Goal: Transaction & Acquisition: Purchase product/service

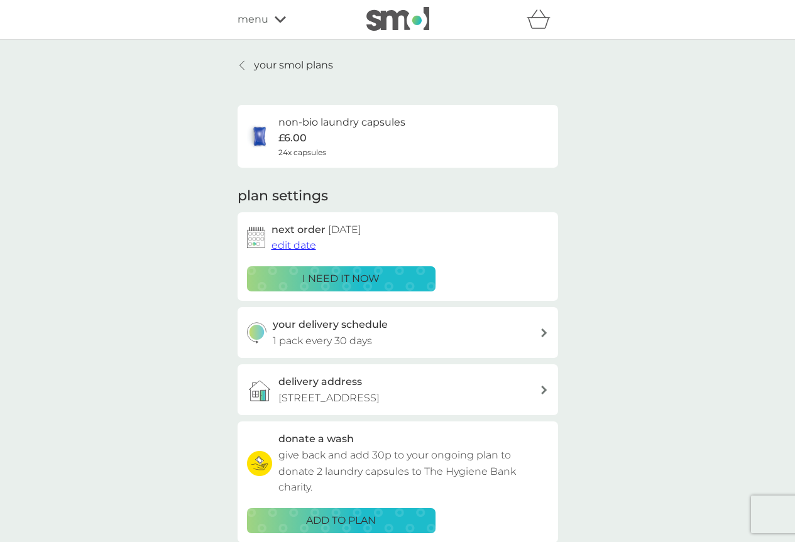
click at [275, 16] on icon at bounding box center [280, 20] width 11 height 8
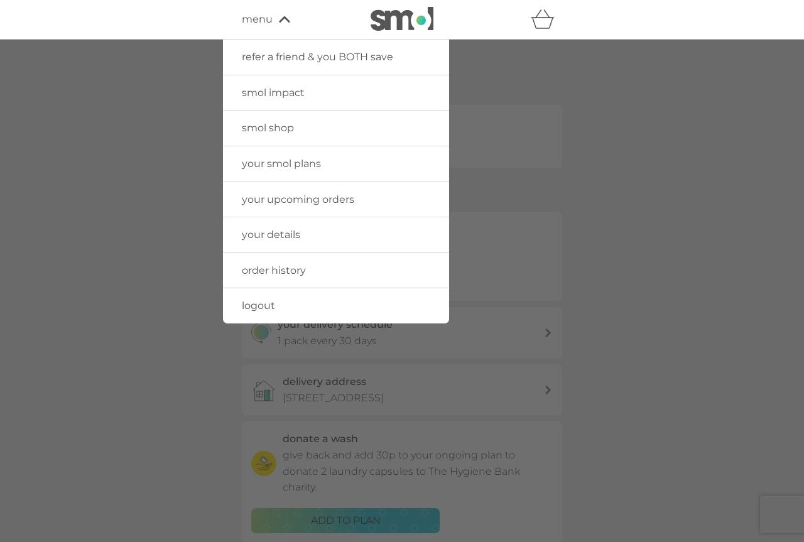
click at [269, 128] on span "smol shop" at bounding box center [268, 128] width 52 height 12
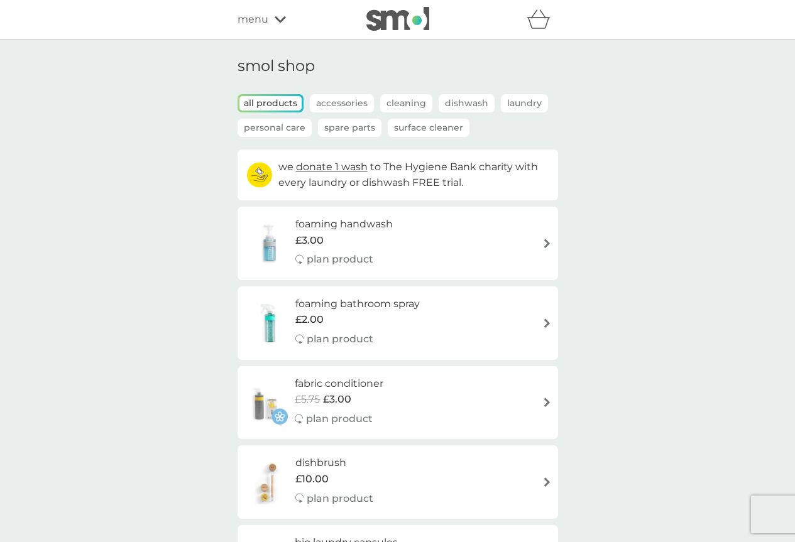
click at [515, 99] on p "Laundry" at bounding box center [524, 103] width 47 height 18
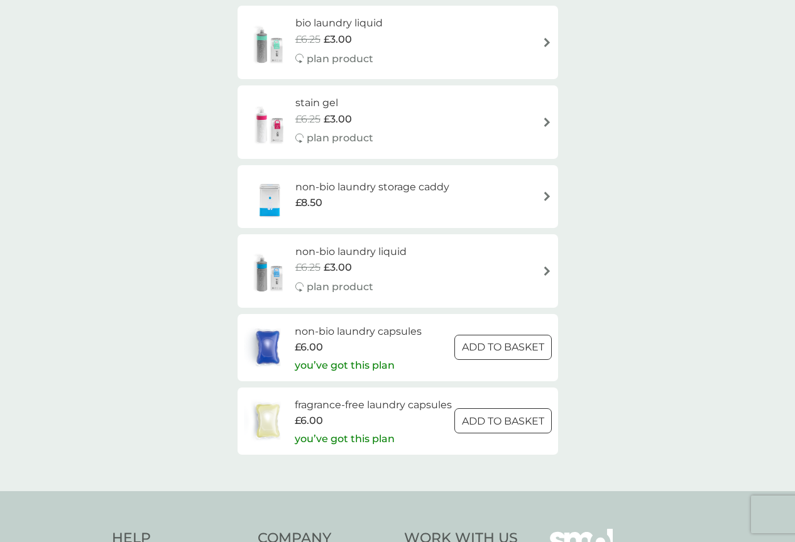
scroll to position [188, 0]
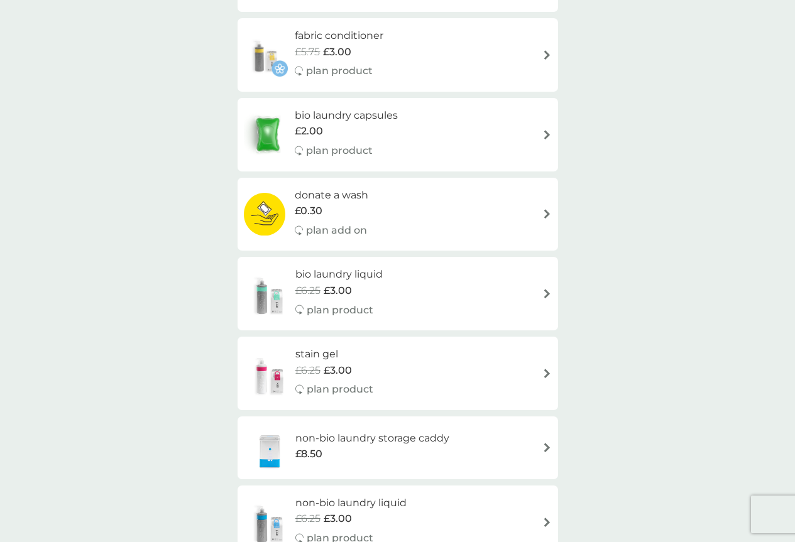
click at [542, 134] on img at bounding box center [546, 134] width 9 height 9
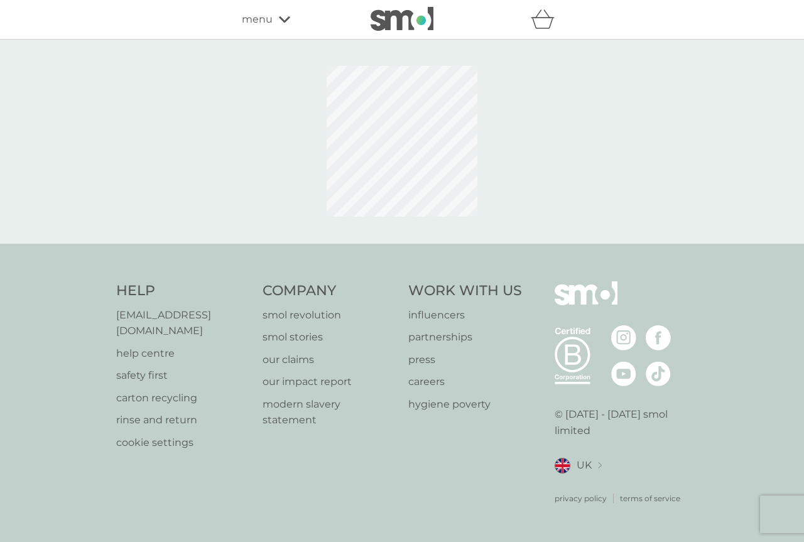
select select "42"
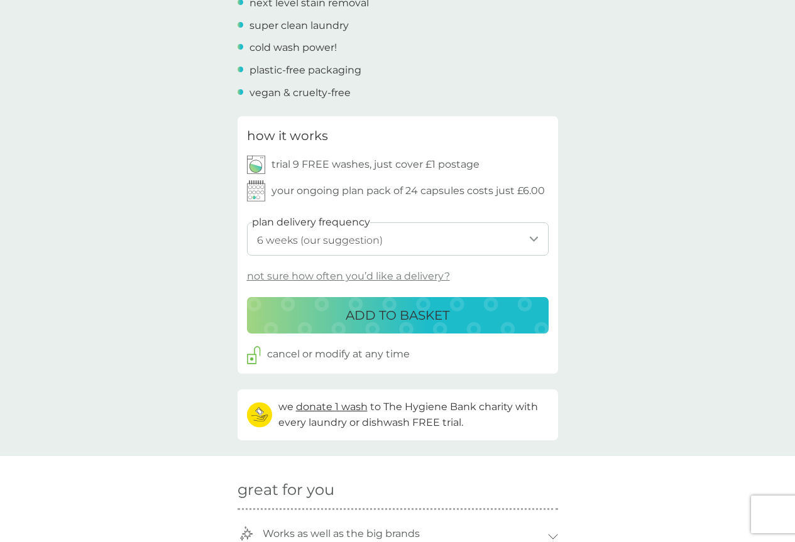
scroll to position [691, 0]
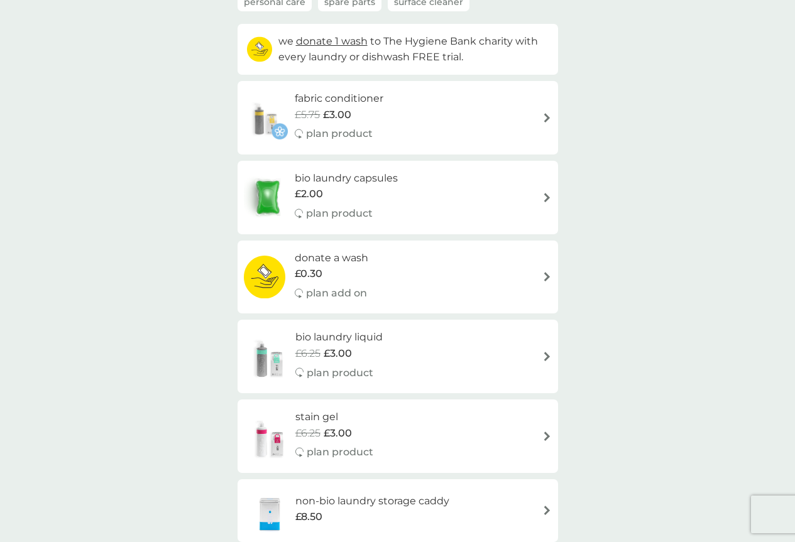
scroll to position [251, 0]
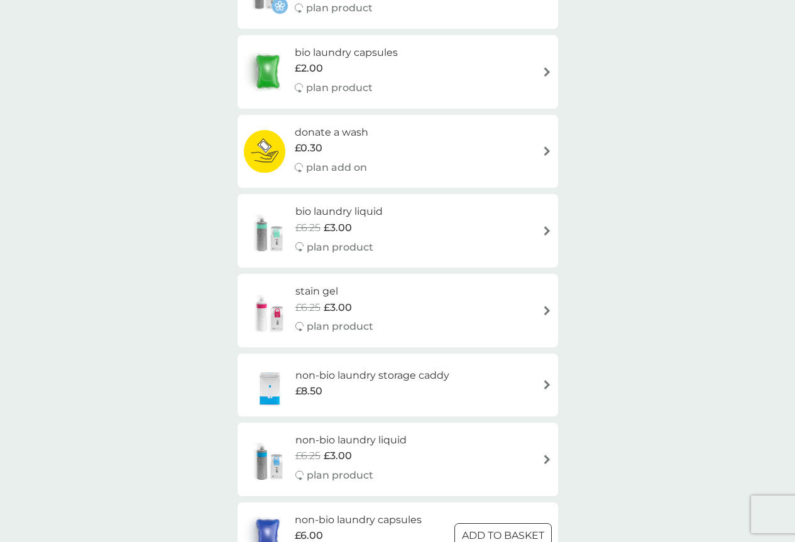
click at [542, 232] on img at bounding box center [546, 230] width 9 height 9
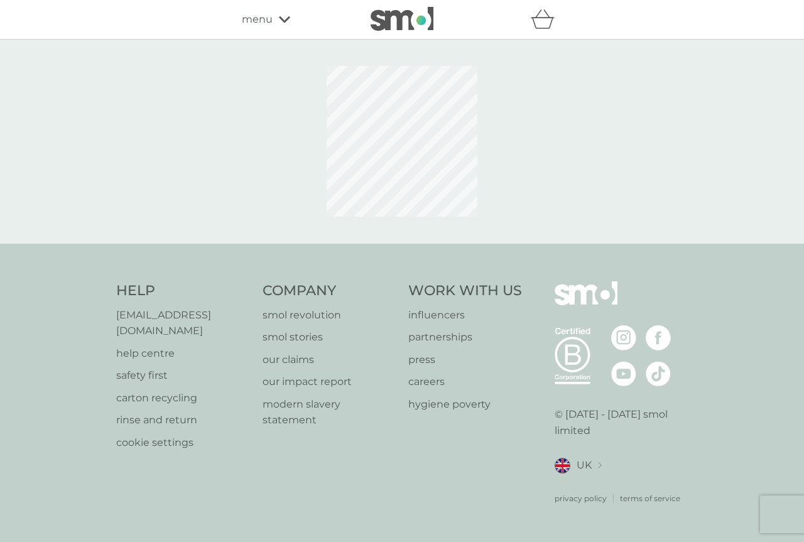
select select "91"
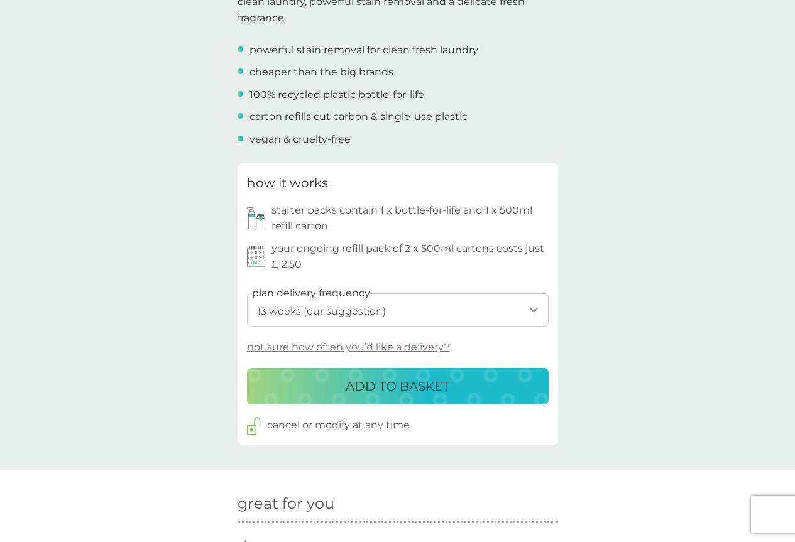
scroll to position [251, 0]
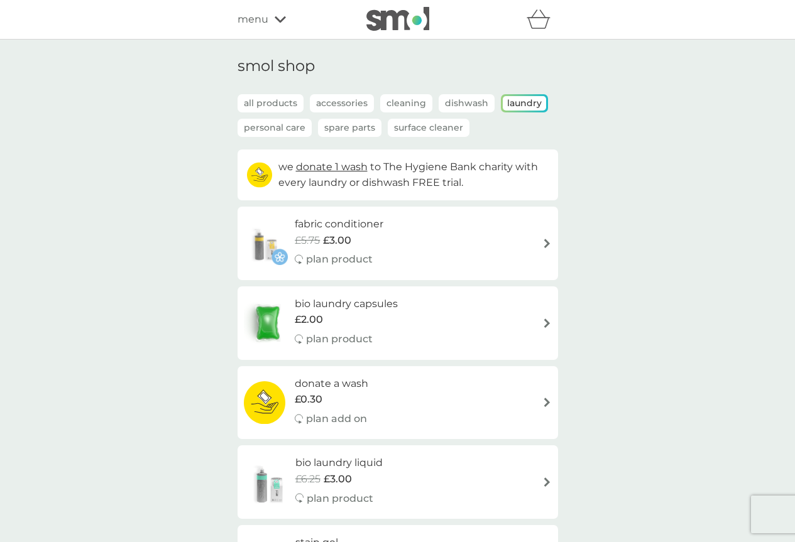
click at [433, 128] on p "Surface Cleaner" at bounding box center [429, 128] width 82 height 18
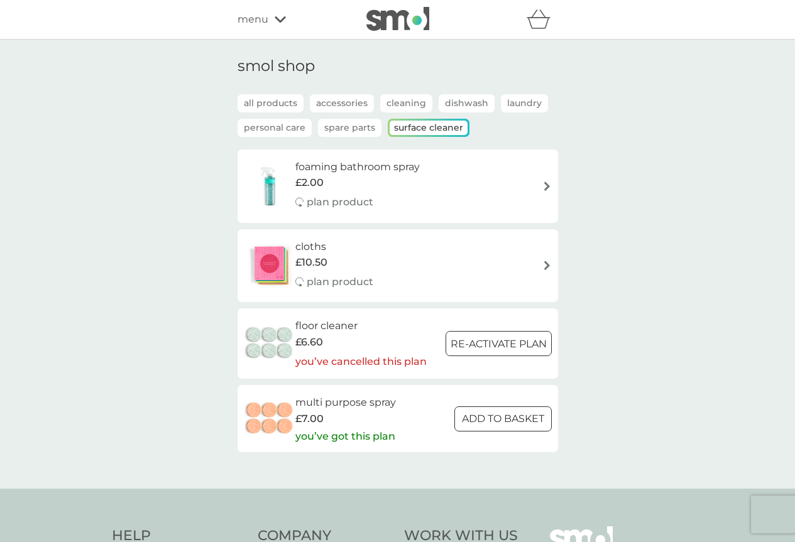
click at [346, 129] on p "Spare Parts" at bounding box center [349, 128] width 63 height 18
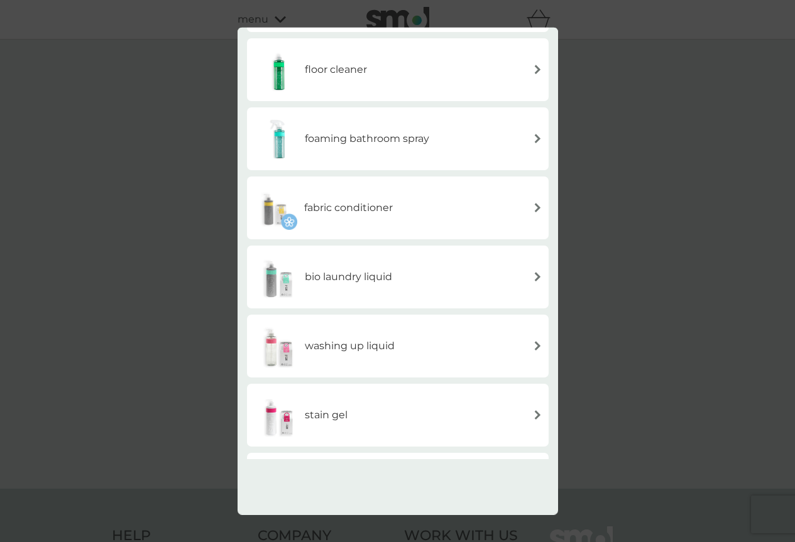
scroll to position [78, 0]
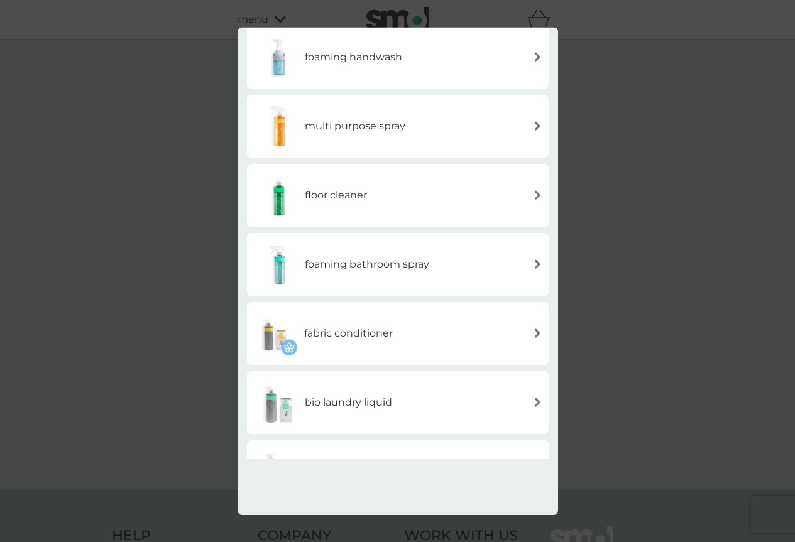
click at [525, 120] on div "multi purpose spray" at bounding box center [397, 126] width 289 height 44
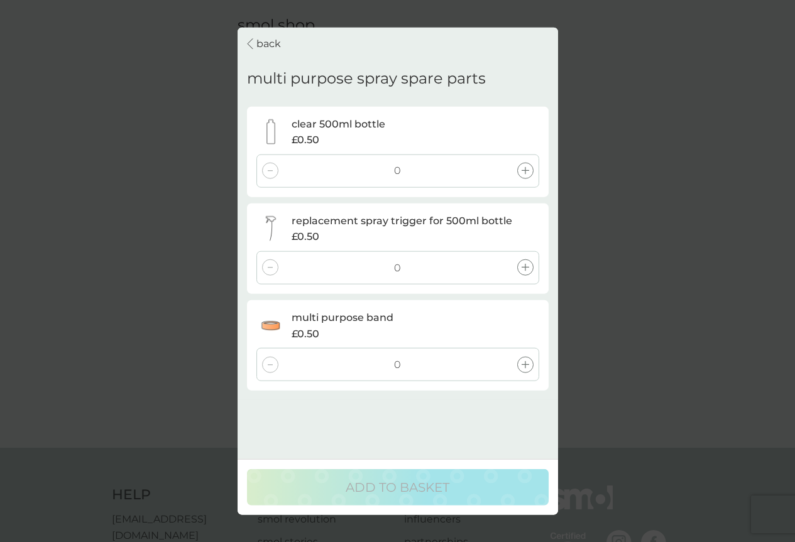
scroll to position [0, 0]
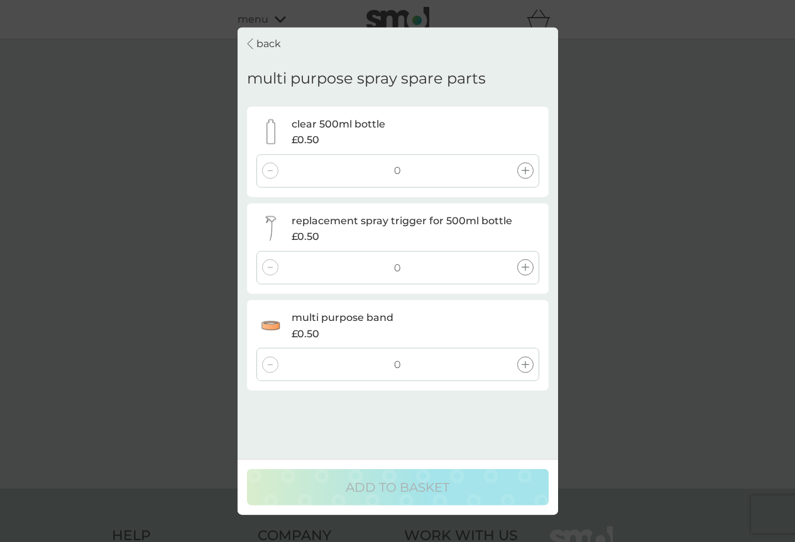
click at [256, 39] on p "back" at bounding box center [268, 43] width 24 height 16
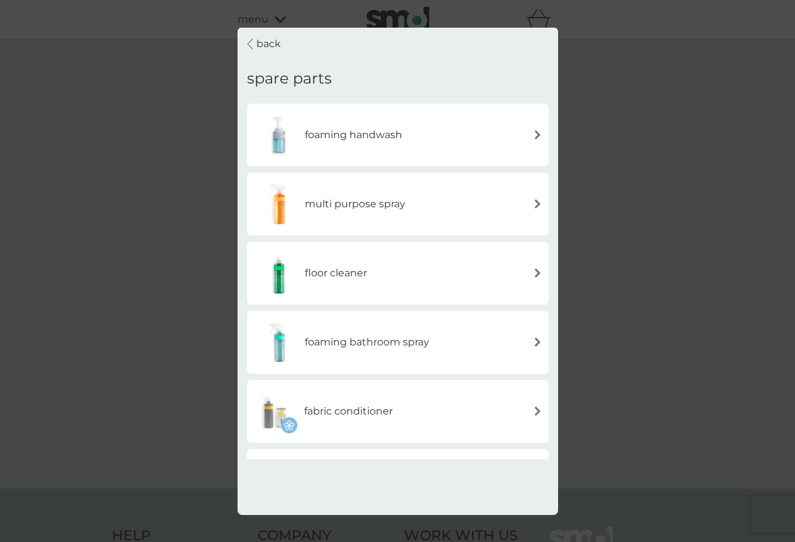
click at [255, 43] on div "back" at bounding box center [264, 43] width 34 height 16
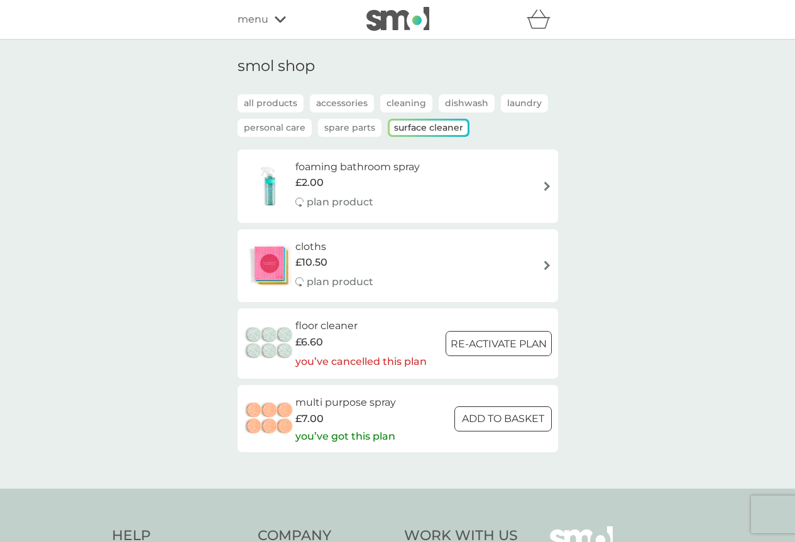
click at [271, 128] on p "Personal Care" at bounding box center [274, 128] width 74 height 18
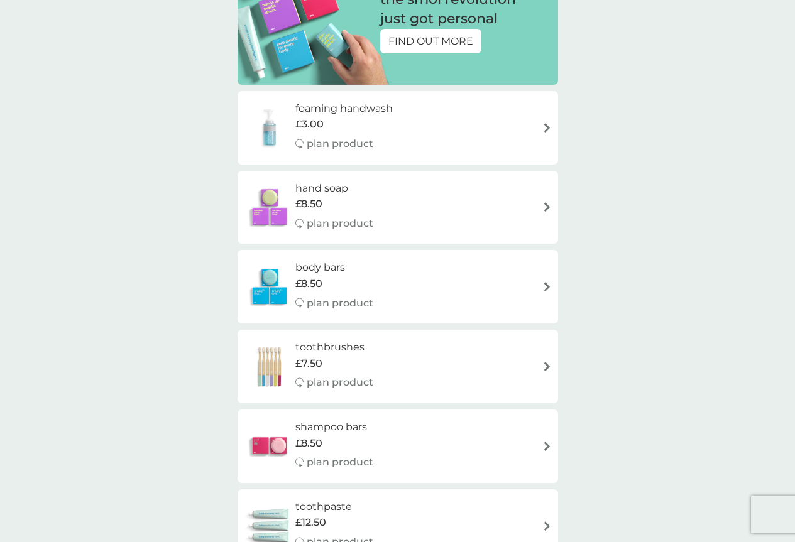
scroll to position [377, 0]
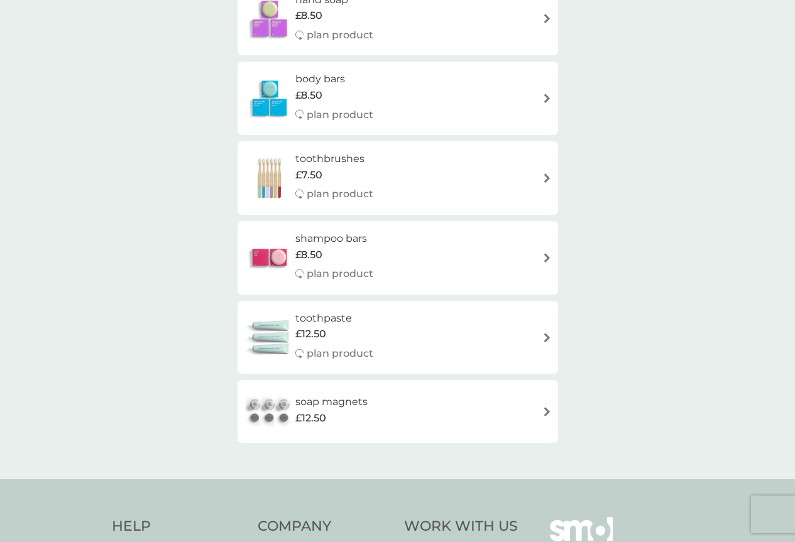
click at [545, 335] on img at bounding box center [546, 337] width 9 height 9
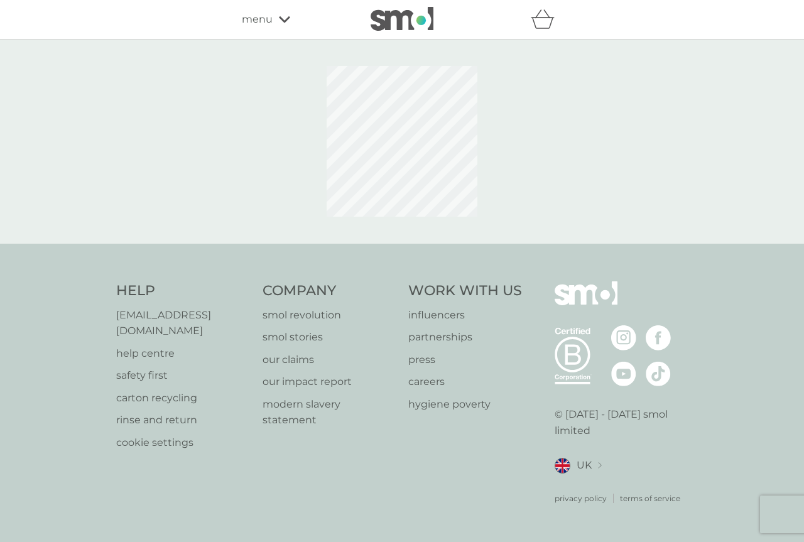
select select "91"
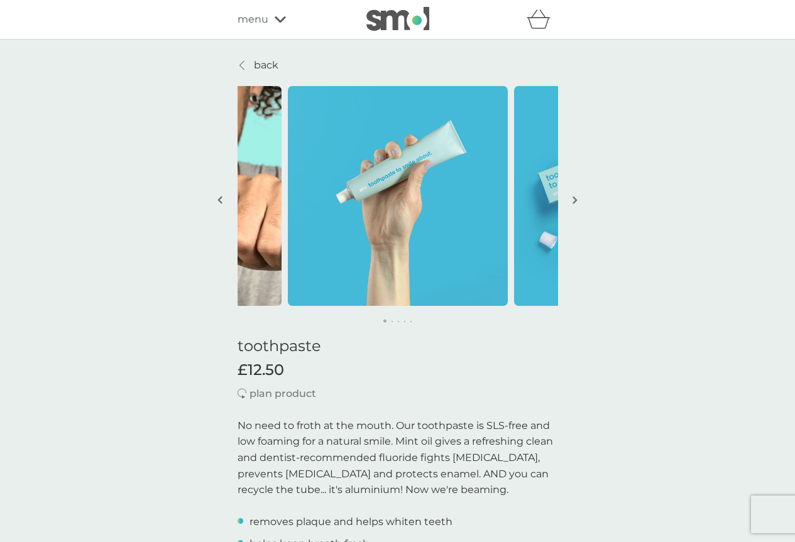
click at [257, 60] on p "back" at bounding box center [266, 65] width 24 height 16
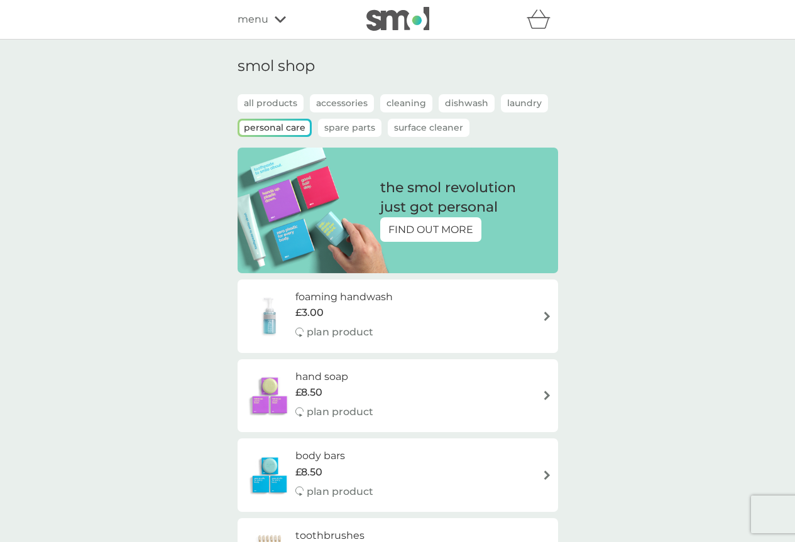
click at [453, 101] on p "Dishwash" at bounding box center [466, 103] width 56 height 18
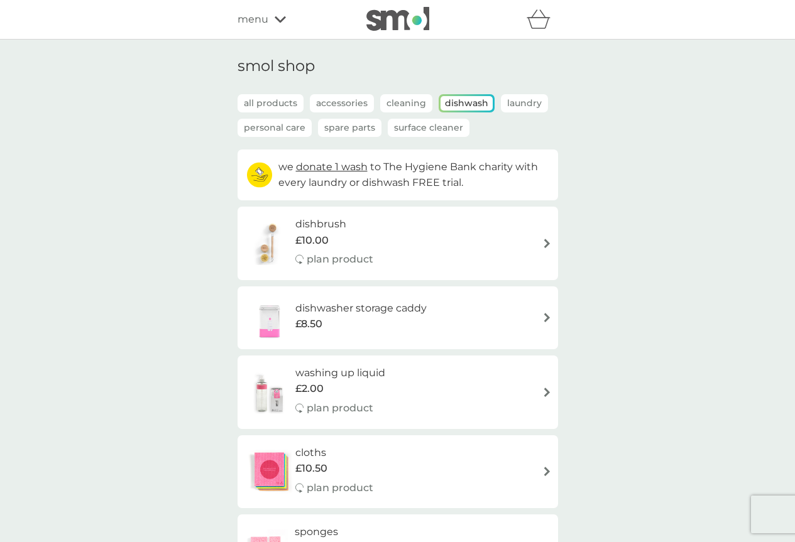
click at [399, 106] on p "Cleaning" at bounding box center [406, 103] width 52 height 18
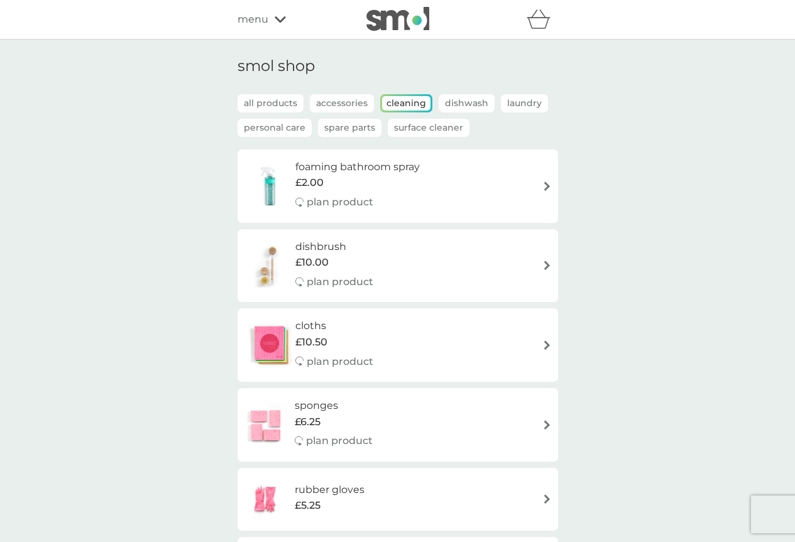
click at [347, 105] on p "Accessories" at bounding box center [342, 103] width 64 height 18
